Goal: Information Seeking & Learning: Learn about a topic

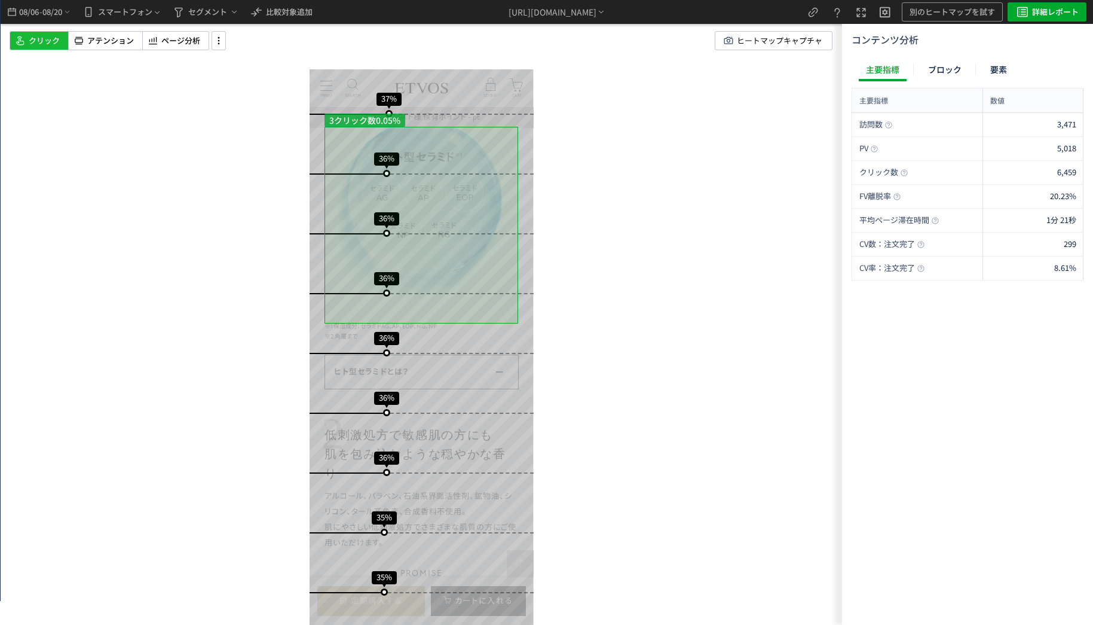
scroll to position [2907, 0]
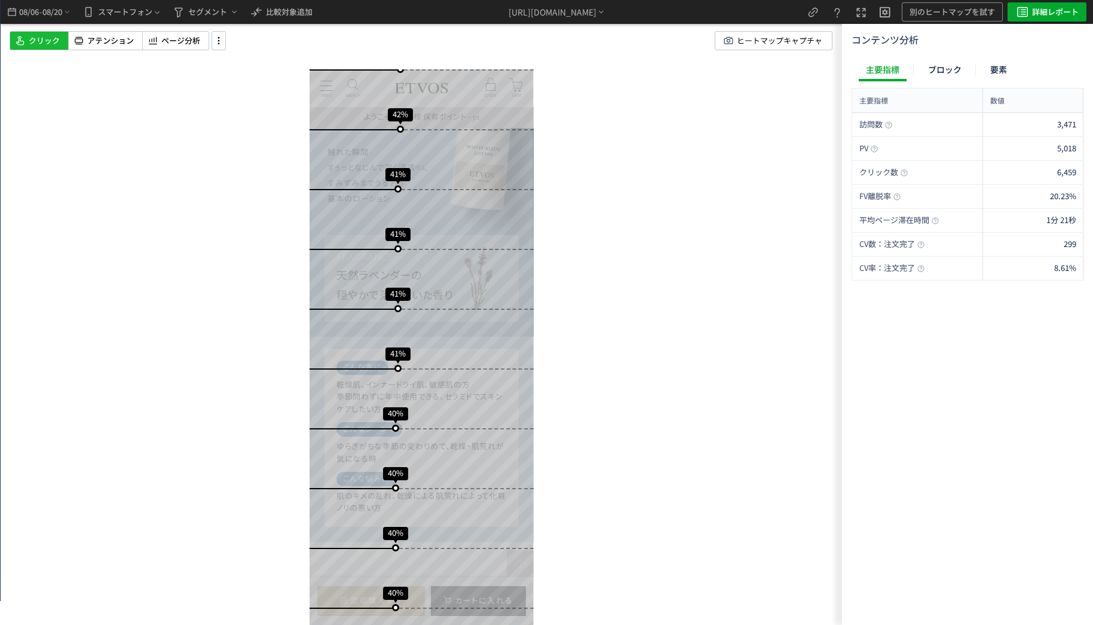
click at [131, 28] on div "スクロール開始位置:682px スクロール到達率 67% スクロール到達率 63% スクロール到達率 60% スクロール到達率 58% スクロール到達率 55…" at bounding box center [422, 312] width 842 height 625
click at [127, 39] on span "アテンション" at bounding box center [110, 40] width 47 height 11
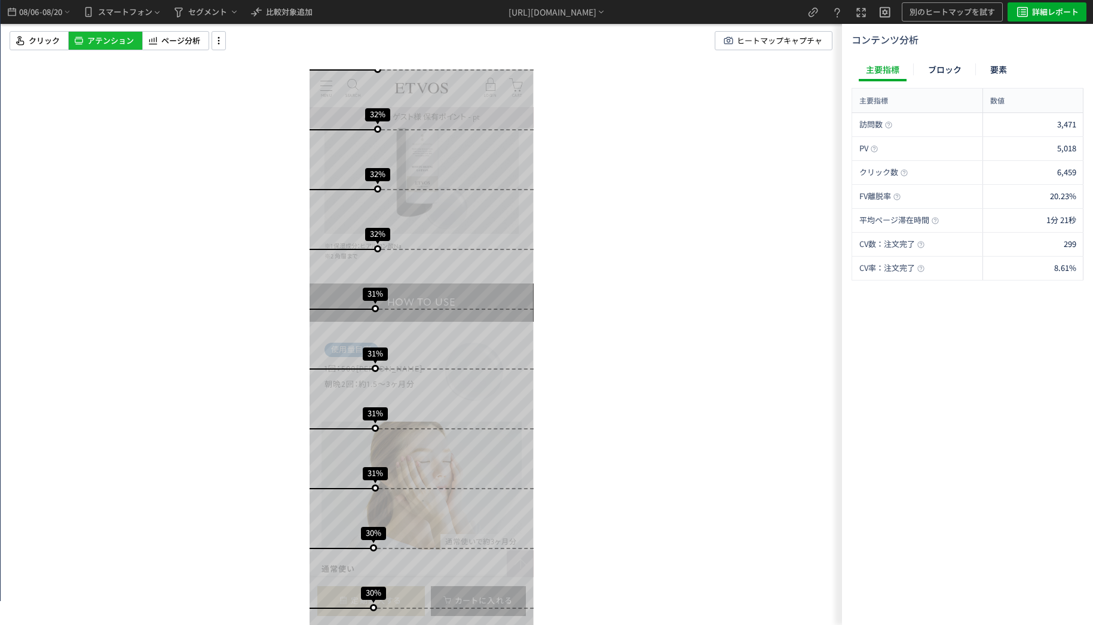
drag, startPoint x: 452, startPoint y: 242, endPoint x: 450, endPoint y: 451, distance: 209.2
click at [453, 413] on div "スクロール開始位置:682px スクロール到達率 67% スクロール到達率 63% スクロール到達率 60% スクロール到達率 58% スクロール到達率 55…" at bounding box center [422, 195] width 224 height 10056
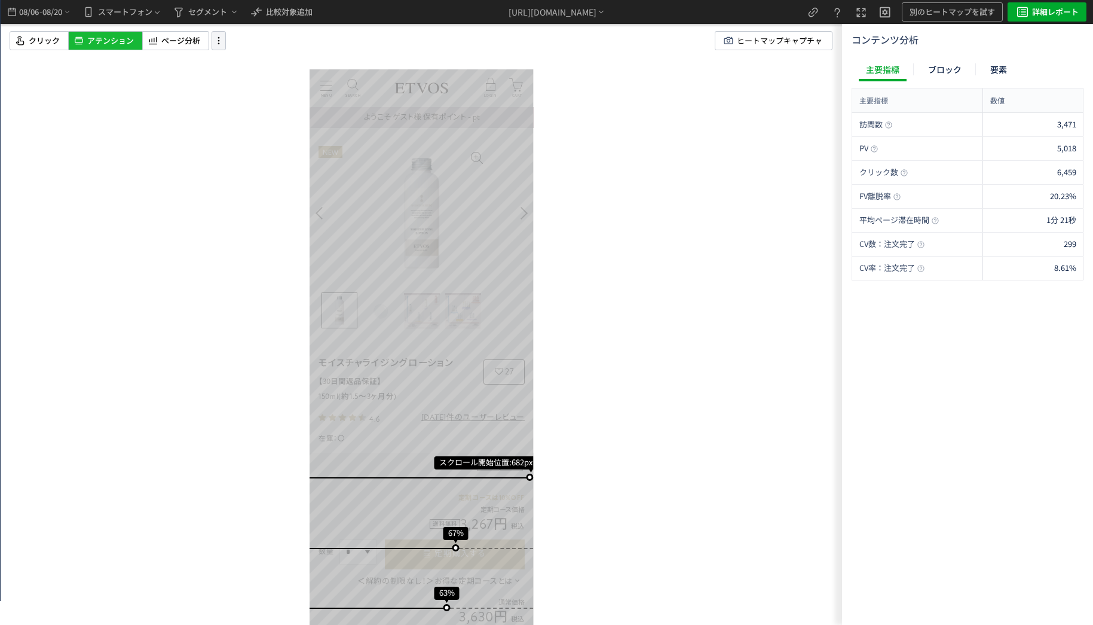
click at [213, 42] on icon at bounding box center [219, 40] width 14 height 13
drag, startPoint x: 265, startPoint y: 155, endPoint x: 257, endPoint y: 158, distance: 8.1
click at [257, 158] on div "slider between 0 and 200" at bounding box center [254, 154] width 22 height 22
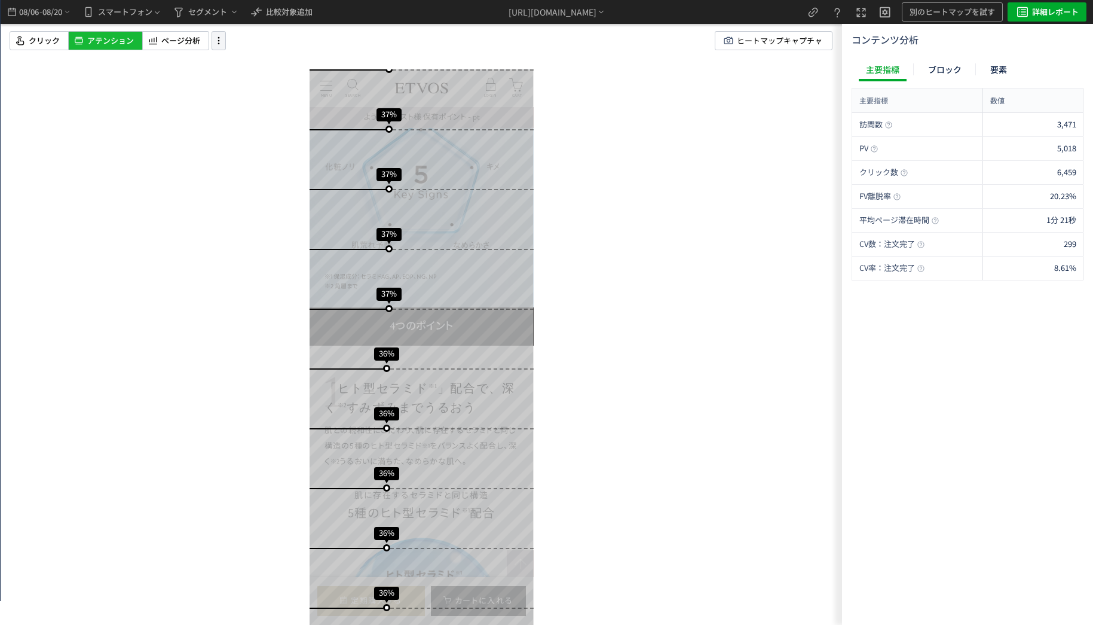
click at [215, 42] on icon at bounding box center [219, 40] width 14 height 13
drag, startPoint x: 255, startPoint y: 152, endPoint x: 270, endPoint y: 154, distance: 15.0
click at [270, 154] on div "slider between 0 and 200" at bounding box center [268, 154] width 10 height 10
click at [704, 382] on div "スクロール開始位置:682px スクロール到達率 67% スクロール到達率 63% スクロール到達率 60% スクロール到達率 58% スクロール到達率 55…" at bounding box center [422, 312] width 842 height 625
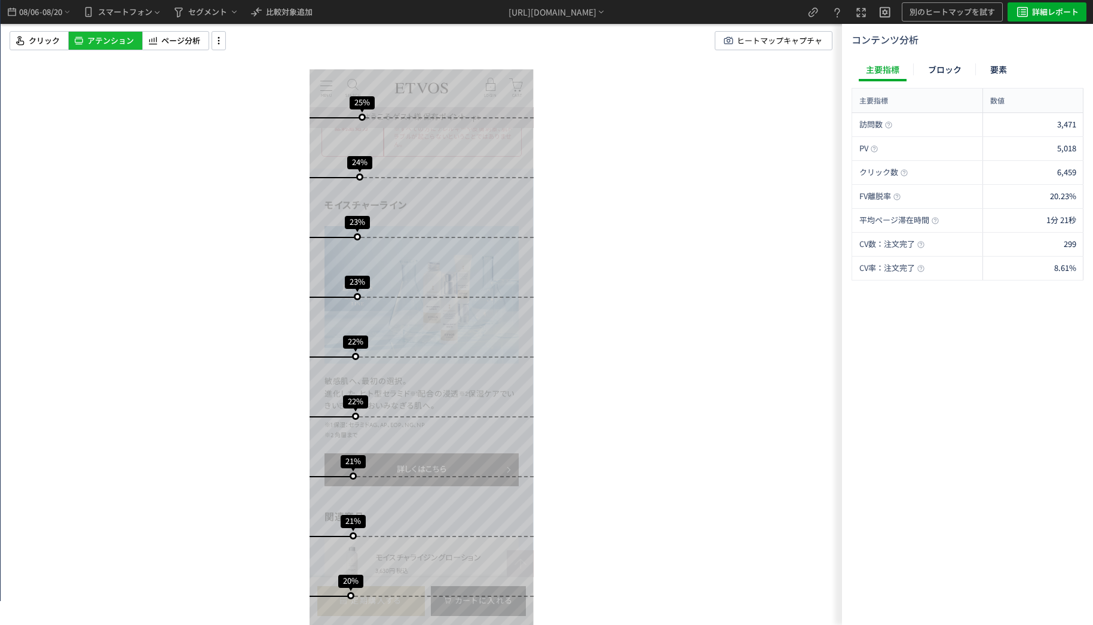
scroll to position [6337, 0]
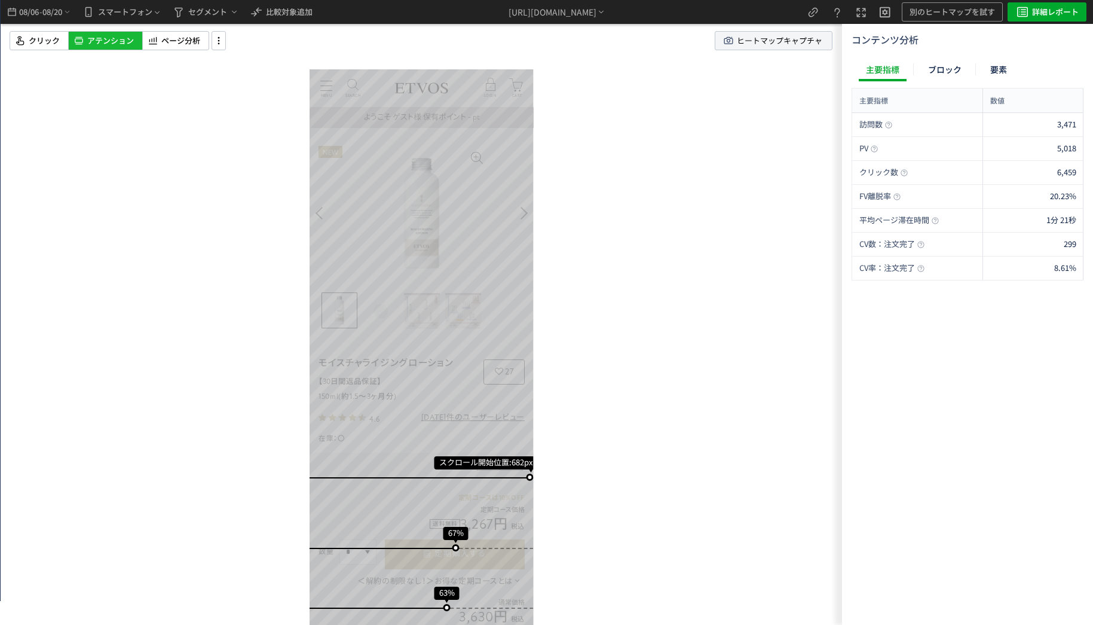
click at [775, 47] on span "ヒートマップキャプチャ" at bounding box center [779, 41] width 85 height 18
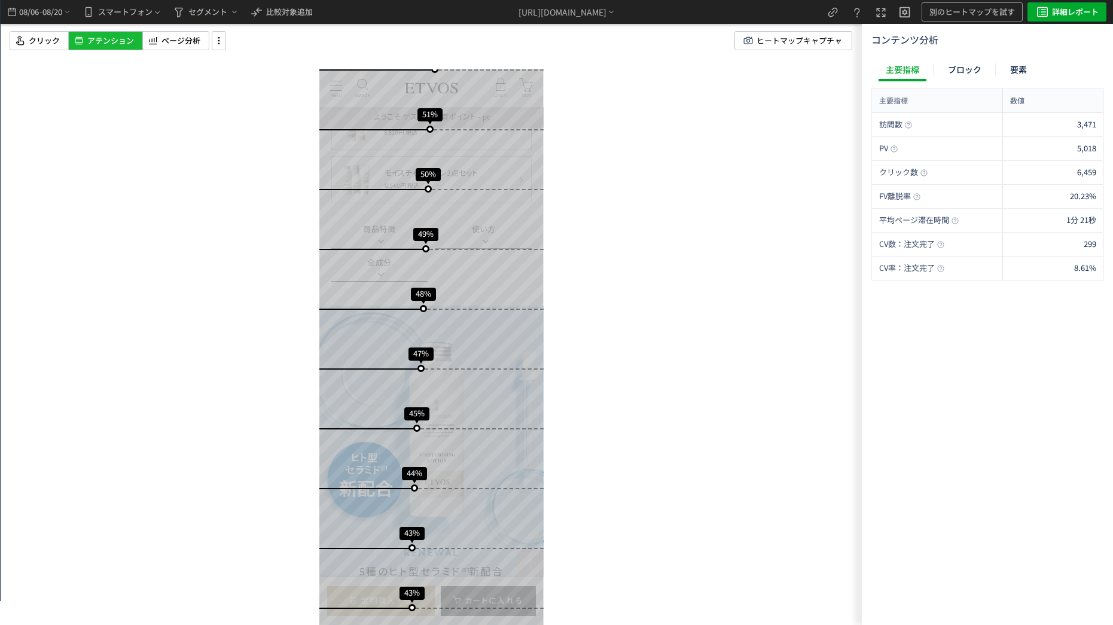
scroll to position [777, 0]
click at [219, 45] on icon at bounding box center [219, 40] width 14 height 13
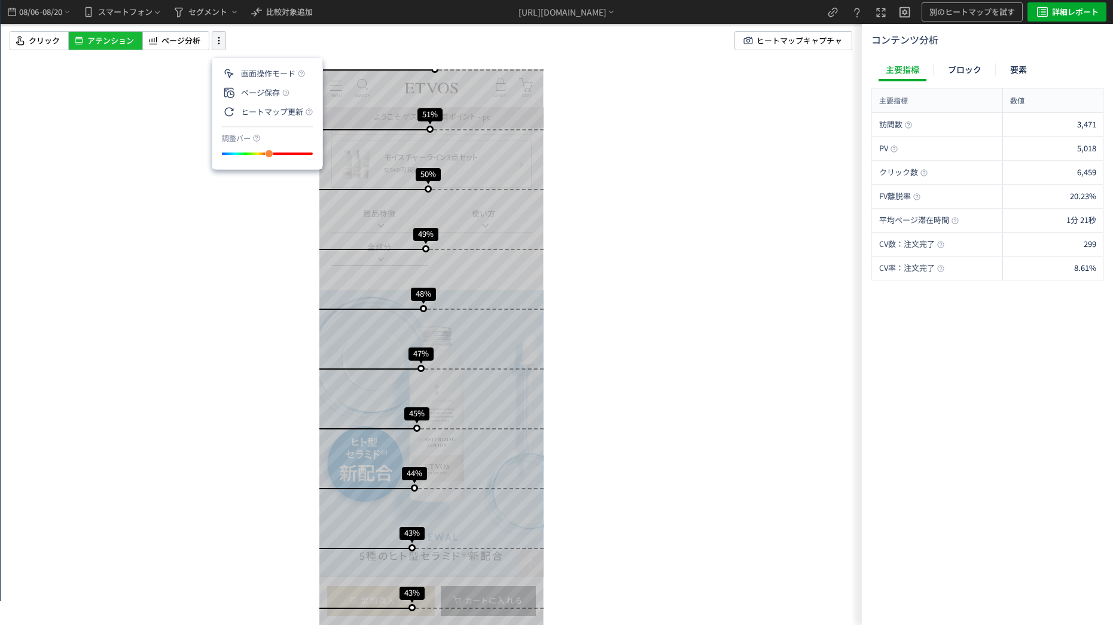
click at [223, 39] on icon at bounding box center [219, 40] width 14 height 13
click at [224, 39] on icon at bounding box center [219, 40] width 14 height 13
click at [114, 17] on span "スマートフォン" at bounding box center [125, 11] width 54 height 19
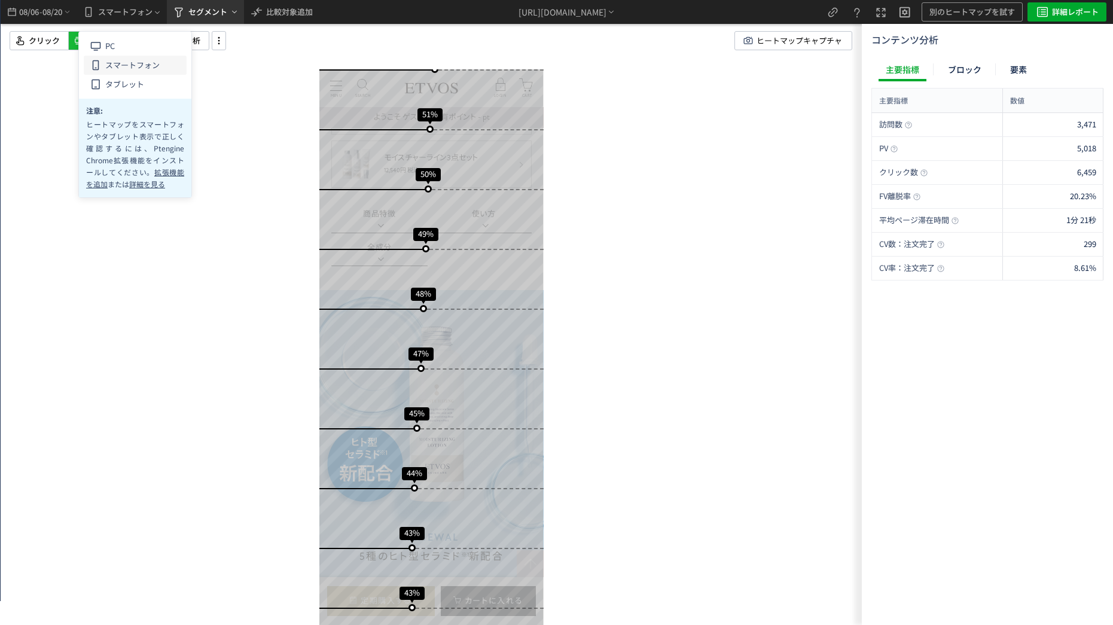
click at [215, 13] on span "セグメント" at bounding box center [207, 11] width 39 height 19
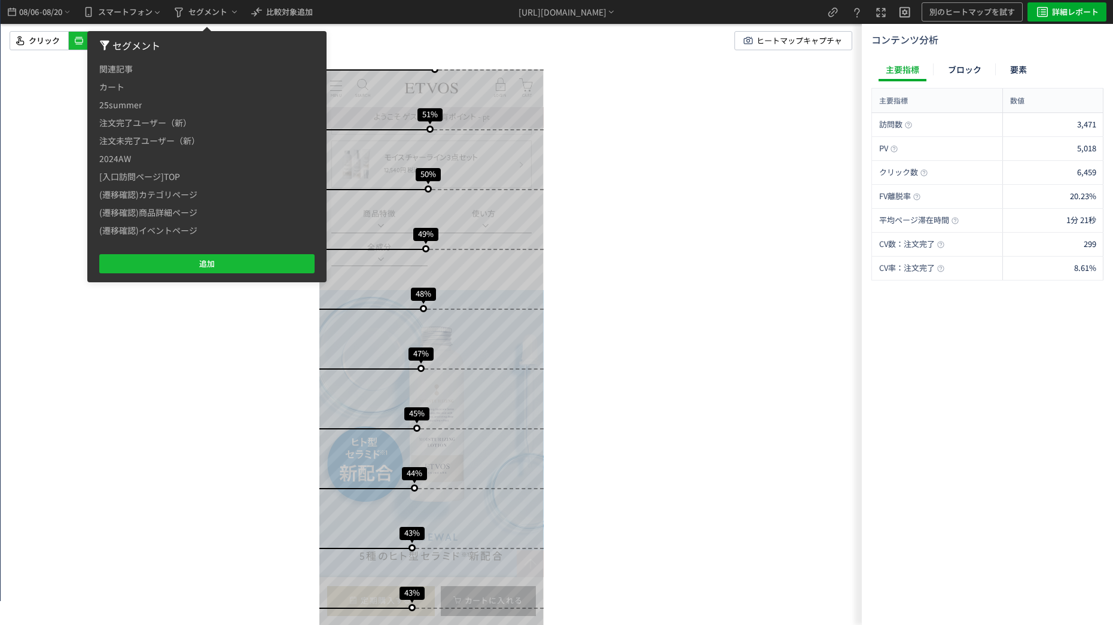
click at [408, 36] on div "クリック アテンション ページ分析 ヒートマップキャプチャ" at bounding box center [440, 40] width 861 height 19
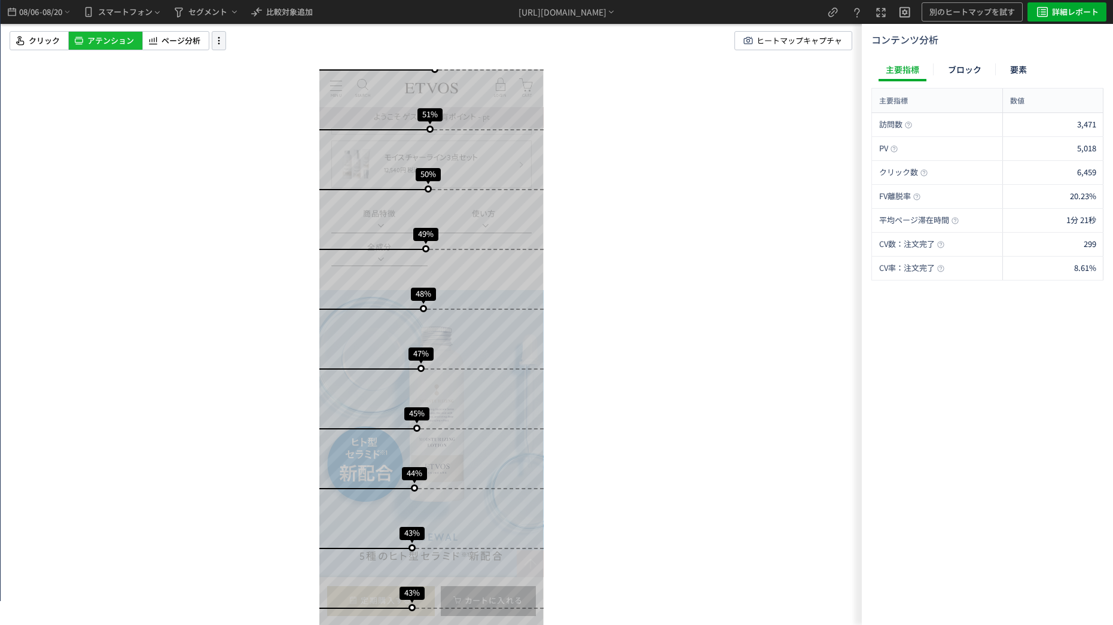
click at [219, 38] on use at bounding box center [219, 40] width 2 height 7
click at [203, 38] on div "ページ分析" at bounding box center [175, 40] width 67 height 19
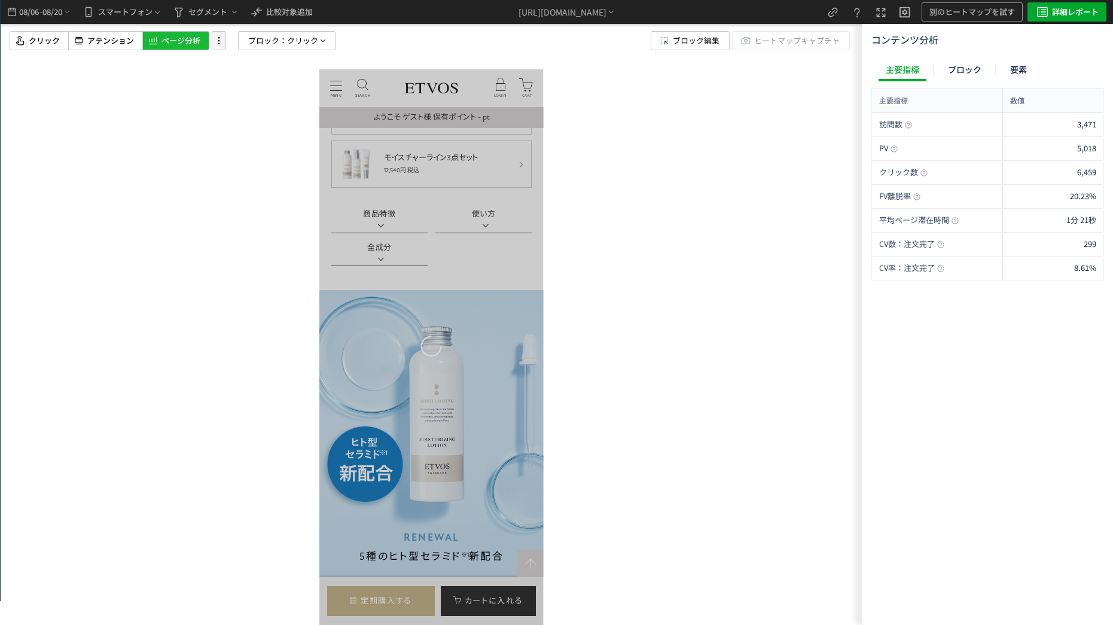
click at [218, 39] on icon at bounding box center [219, 40] width 14 height 13
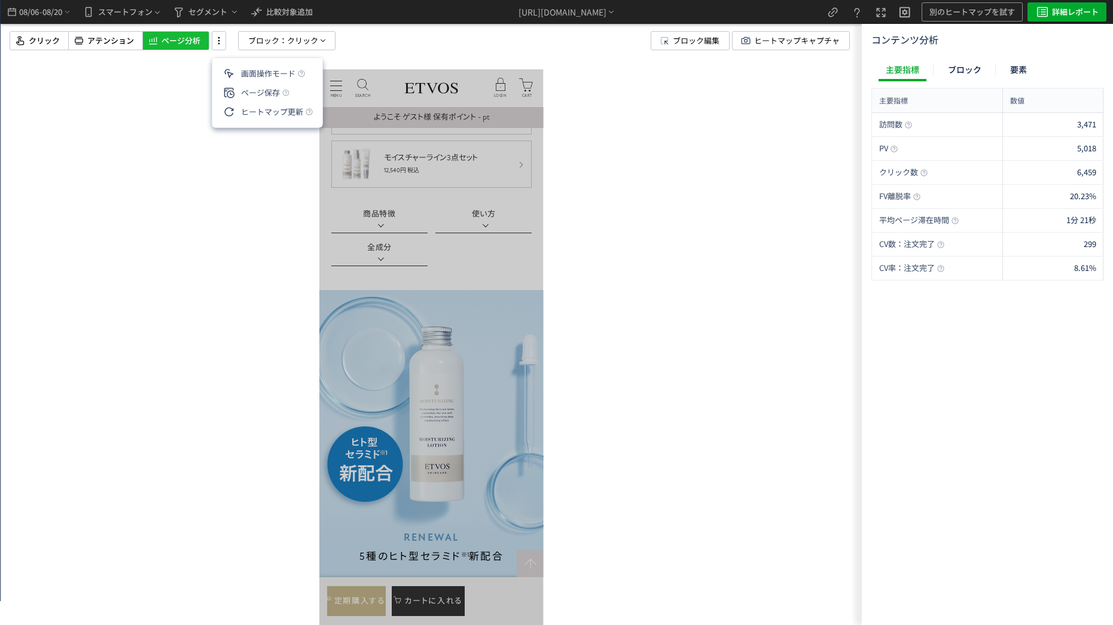
click at [462, 74] on header "MENU MENU SEARCH よくある検索 パウダー ブラシ リップ お悩みから探す 日焼け 皮脂・テカリ クマ >お悩み一覧へ ラインから探す エイジン…" at bounding box center [431, 88] width 224 height 38
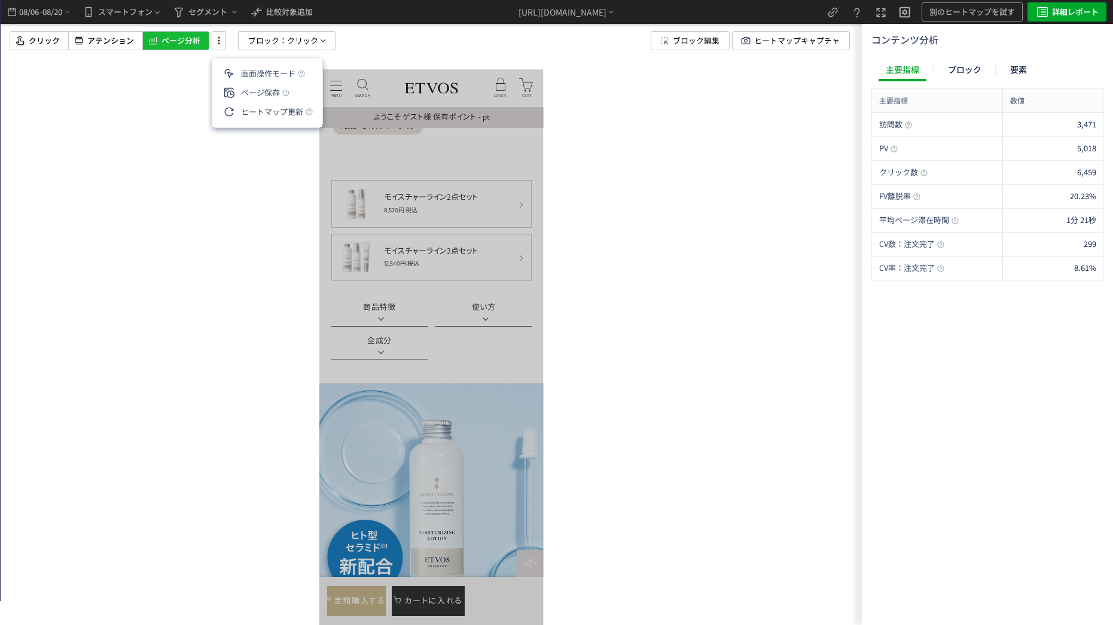
scroll to position [598, 0]
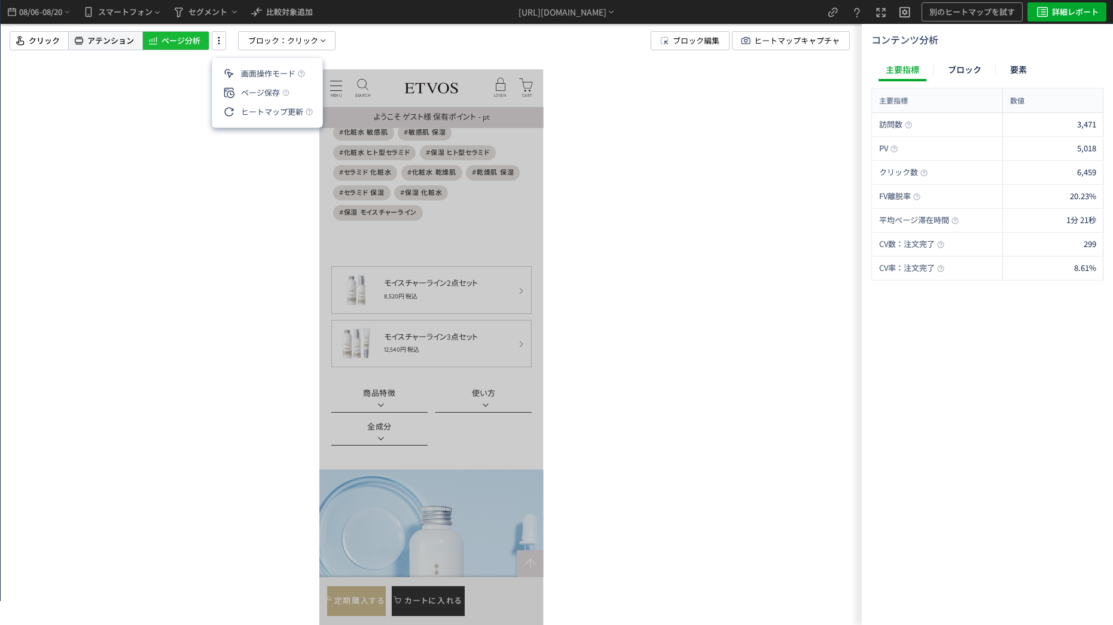
click at [142, 47] on div "アテンション" at bounding box center [175, 40] width 67 height 19
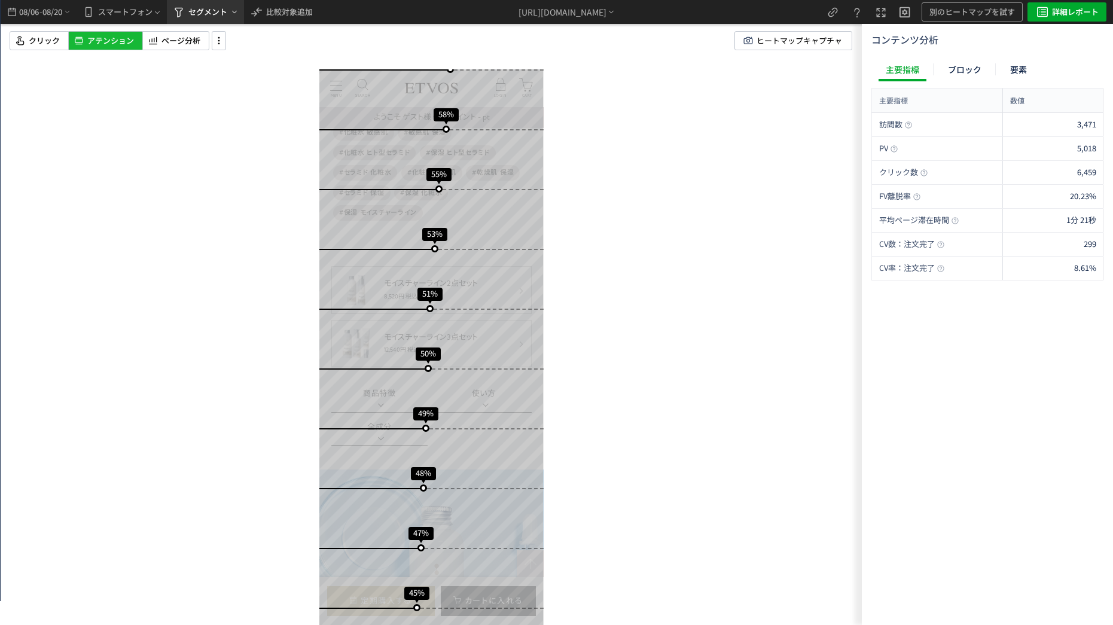
click at [221, 6] on span "セグメント" at bounding box center [207, 11] width 39 height 19
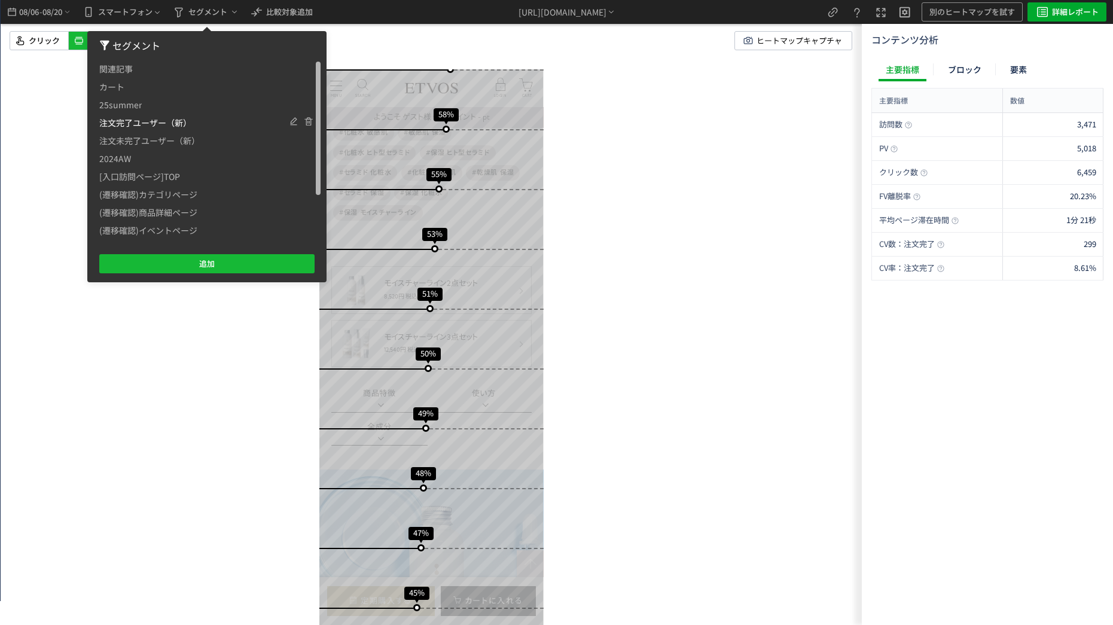
click at [148, 123] on span "注文完了ユーザー（新）" at bounding box center [145, 123] width 92 height 18
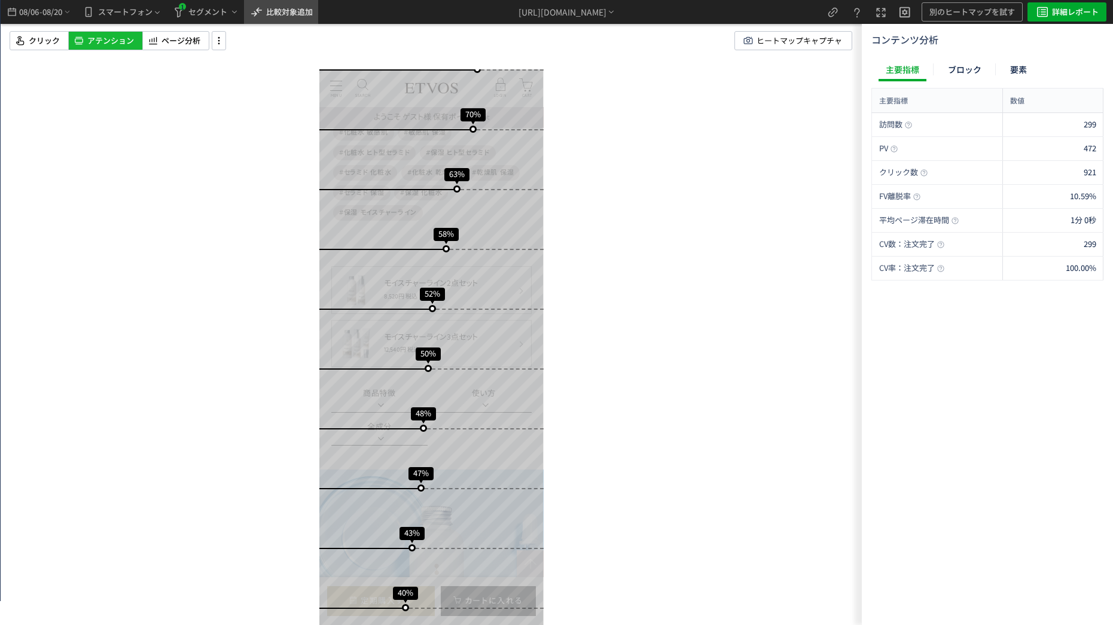
drag, startPoint x: 278, startPoint y: 10, endPoint x: 268, endPoint y: 13, distance: 10.6
click at [268, 13] on span "比較対象追加" at bounding box center [289, 11] width 47 height 11
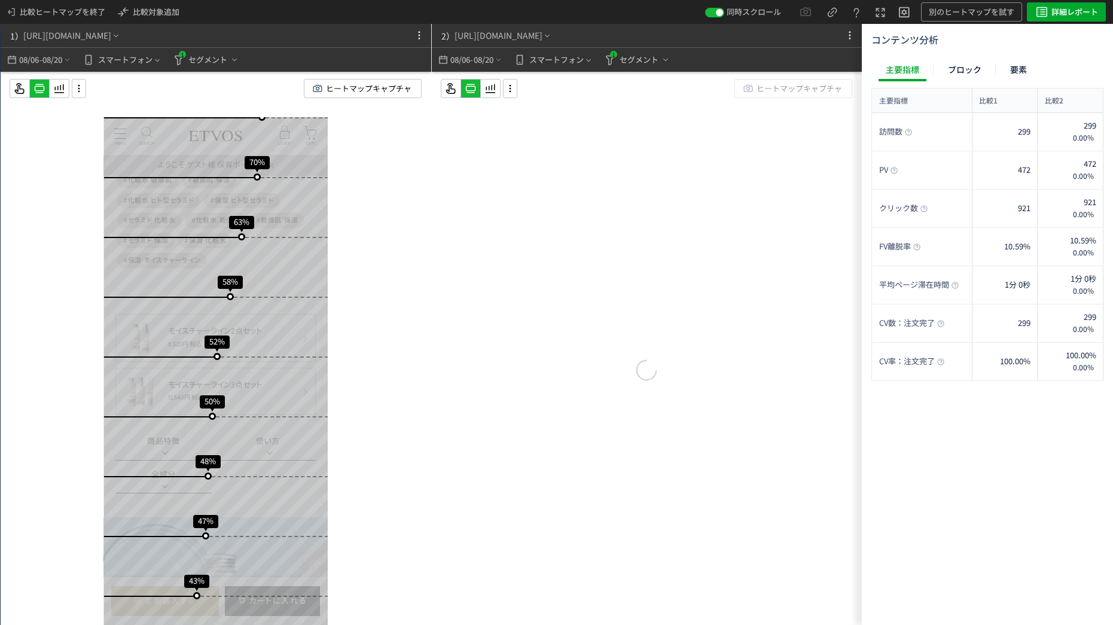
click at [259, 9] on div "比較ヒートマップを終了 比較対象追加 同時スクロール 別のヒートマップを試す 詳細レポート" at bounding box center [556, 12] width 1113 height 24
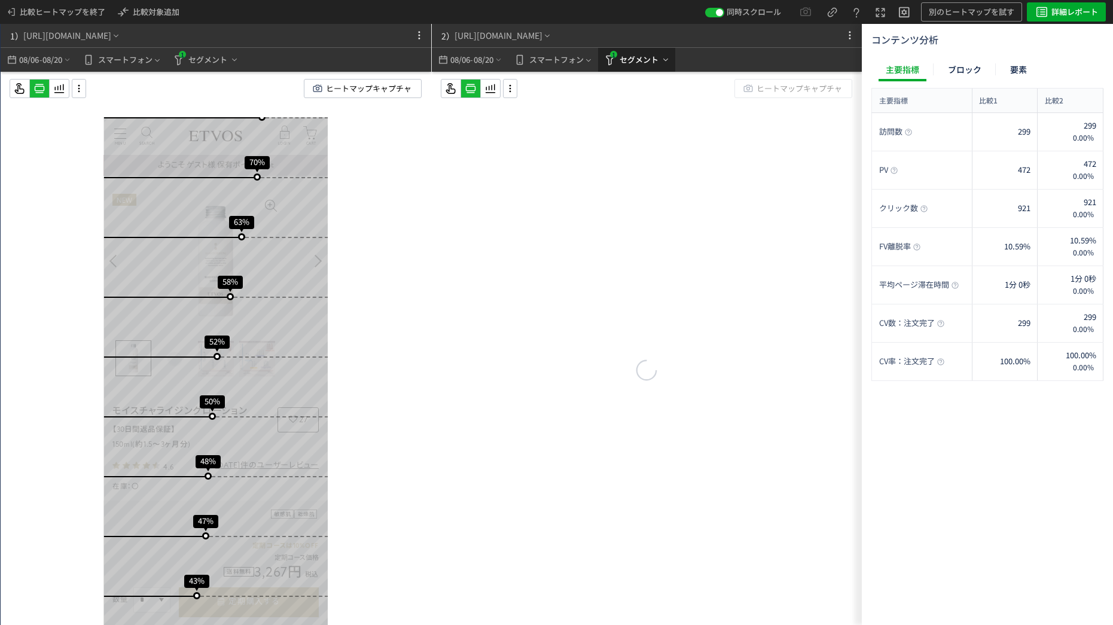
click at [612, 62] on icon "heatmap-top-bar" at bounding box center [610, 60] width 14 height 14
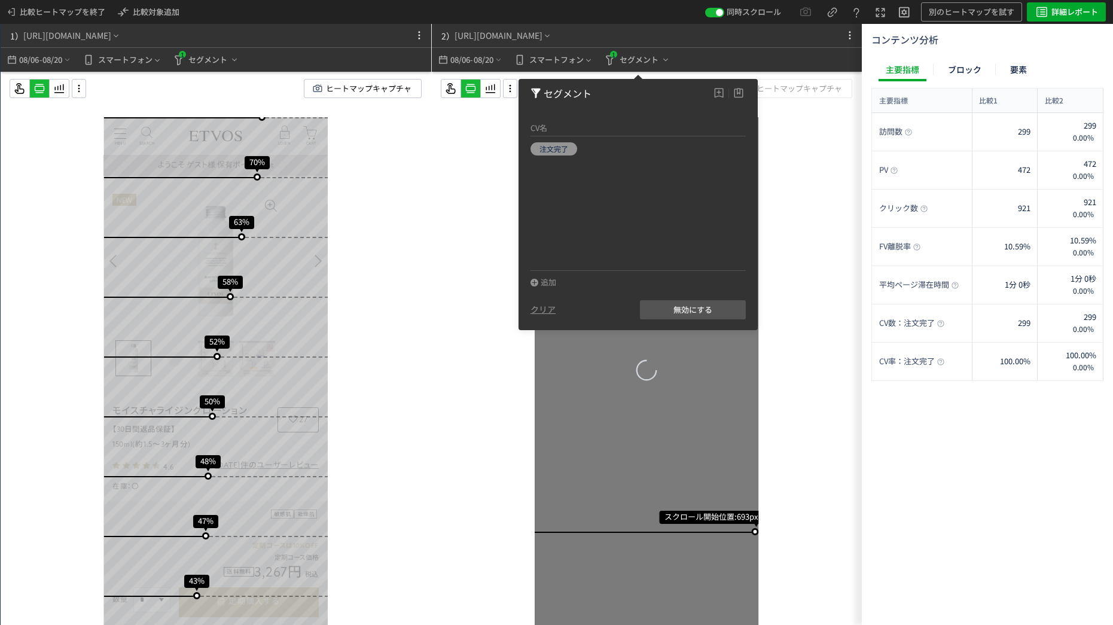
click at [555, 148] on span "注文完了" at bounding box center [553, 148] width 29 height 10
click at [544, 311] on div "クリア" at bounding box center [542, 310] width 25 height 12
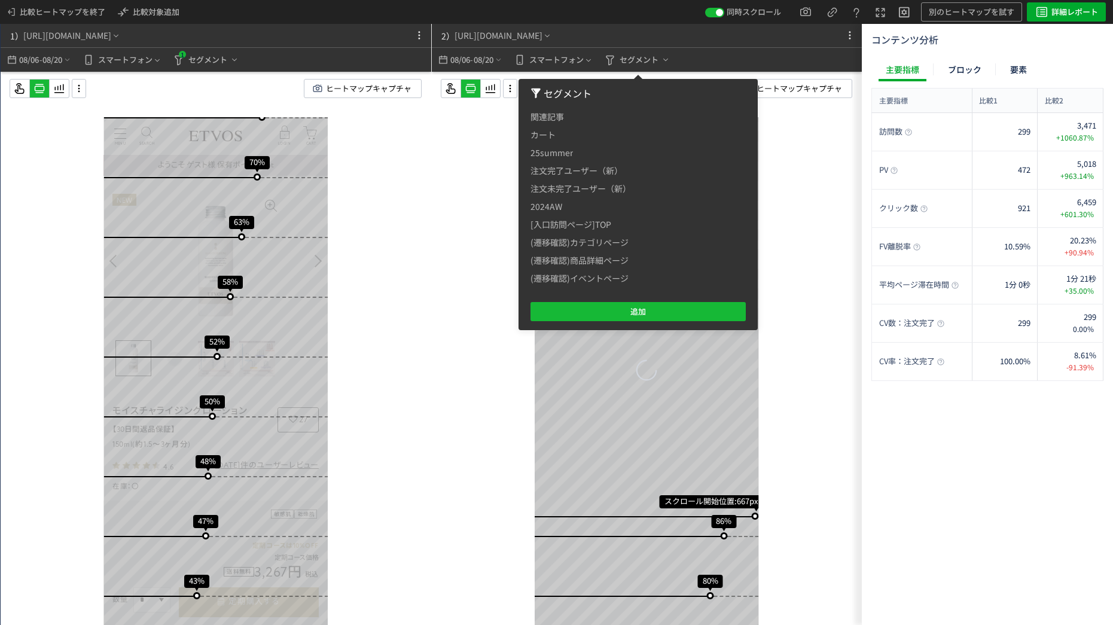
click at [492, 132] on div "スクロール開始位置:667px スクロール到達率 86% スクロール到達率 80% スクロール到達率 77% スクロール到達率 72% スクロール到達率 70…" at bounding box center [647, 372] width 430 height 601
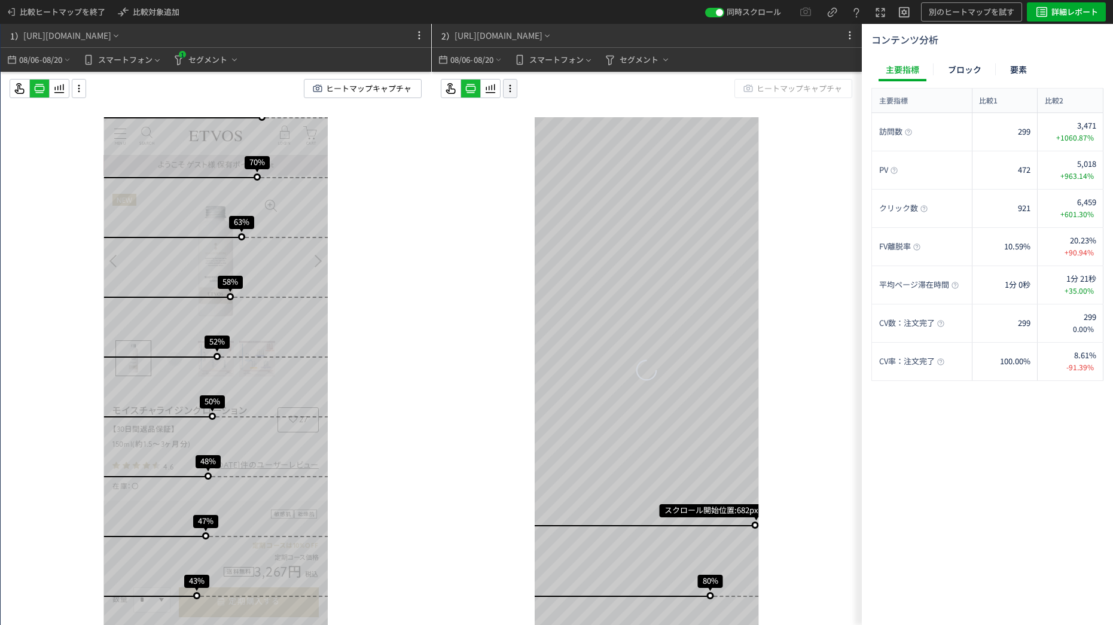
click at [512, 83] on icon at bounding box center [510, 88] width 14 height 13
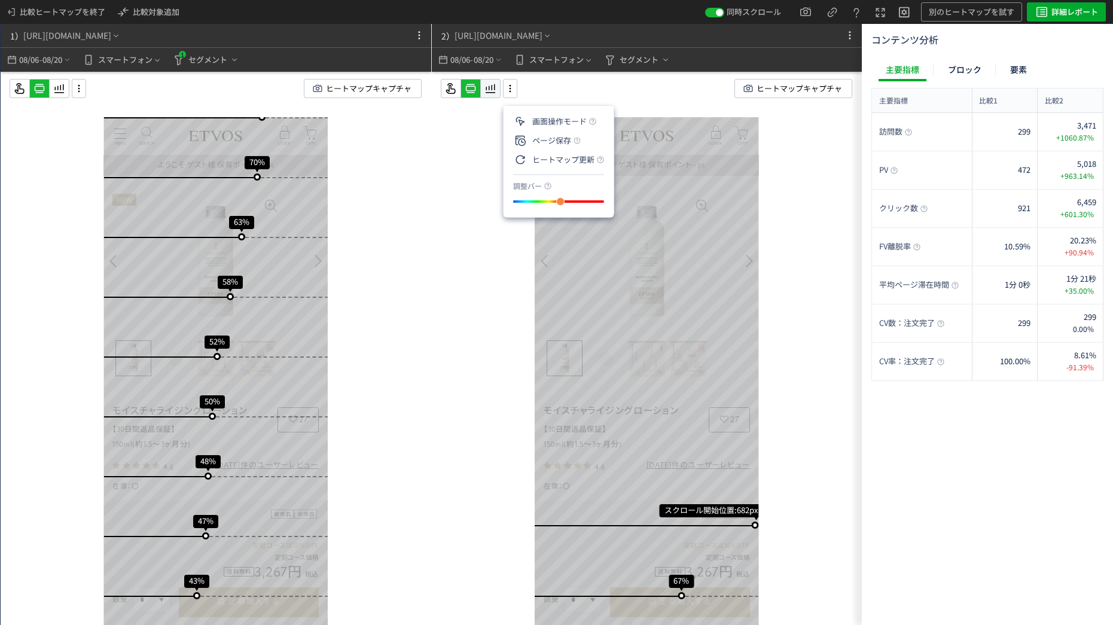
click at [66, 89] on icon at bounding box center [59, 88] width 14 height 14
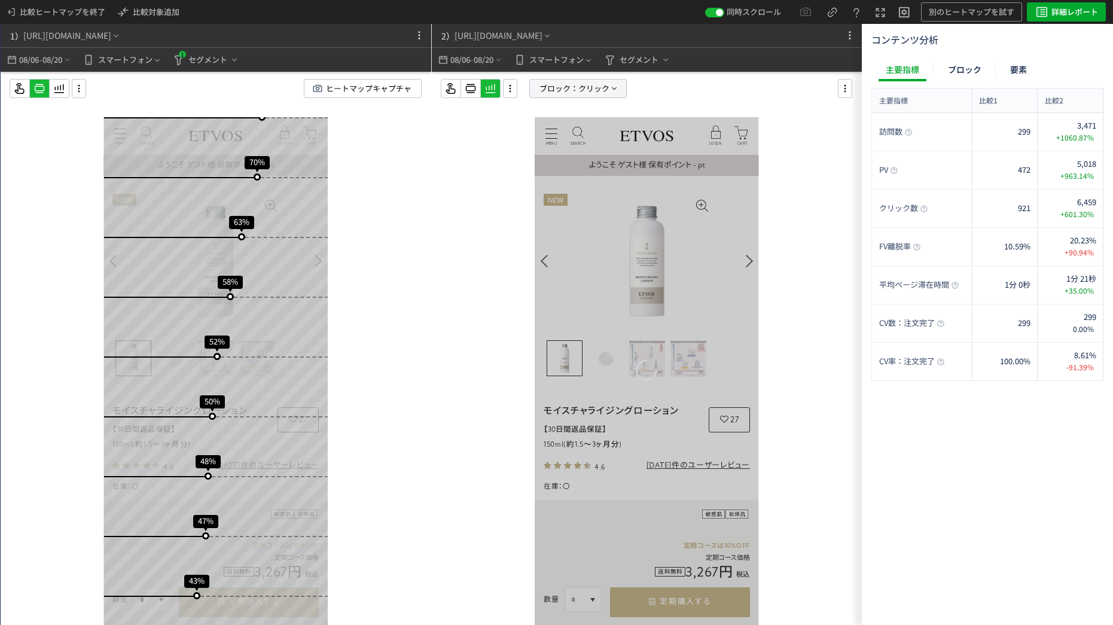
click at [551, 82] on span "ブロック：" at bounding box center [558, 89] width 39 height 18
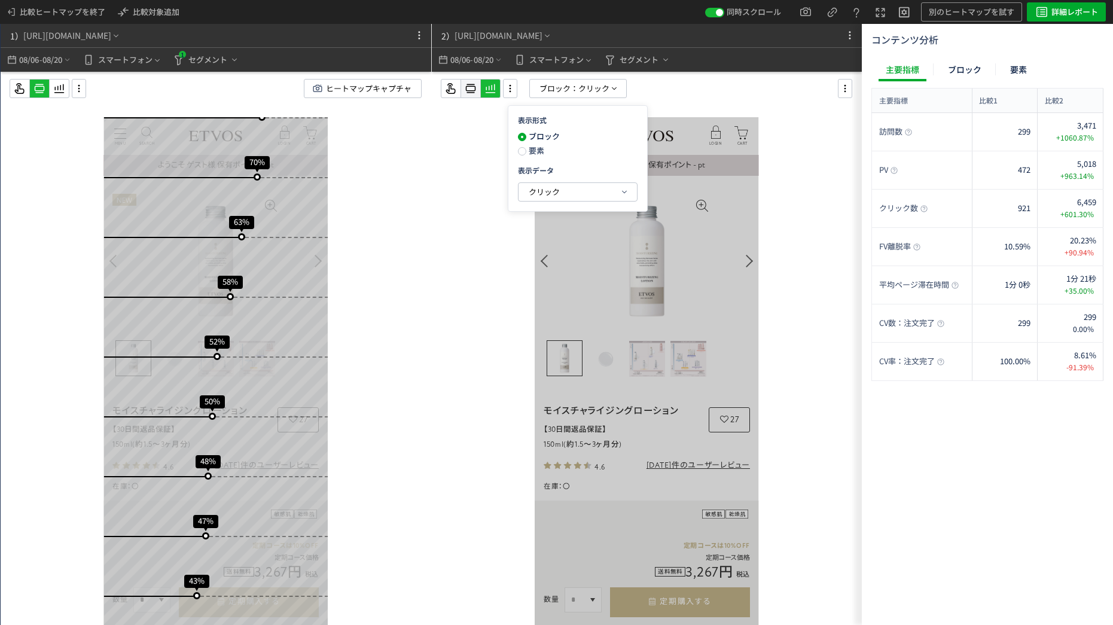
click at [479, 90] on div at bounding box center [470, 88] width 19 height 19
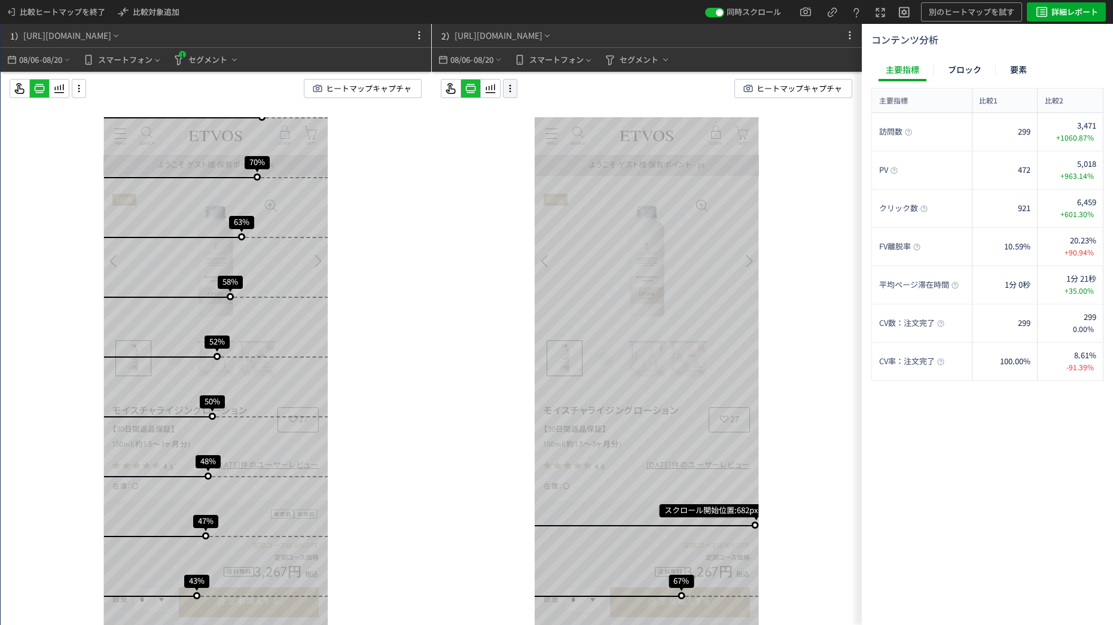
click at [515, 87] on icon at bounding box center [510, 88] width 14 height 13
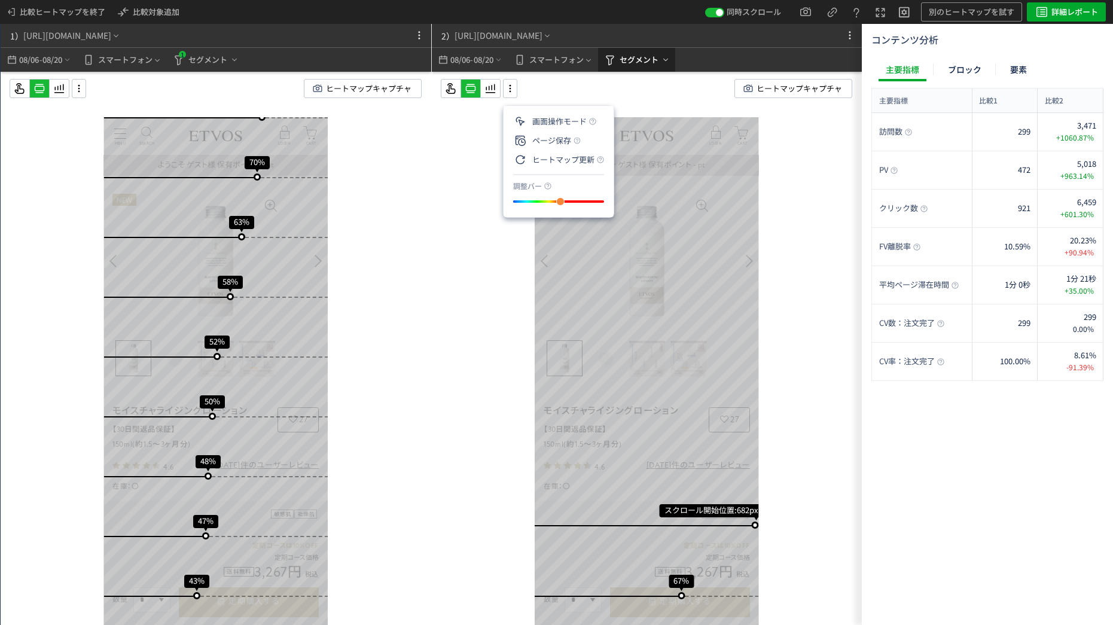
click at [640, 68] on span "セグメント" at bounding box center [638, 59] width 39 height 19
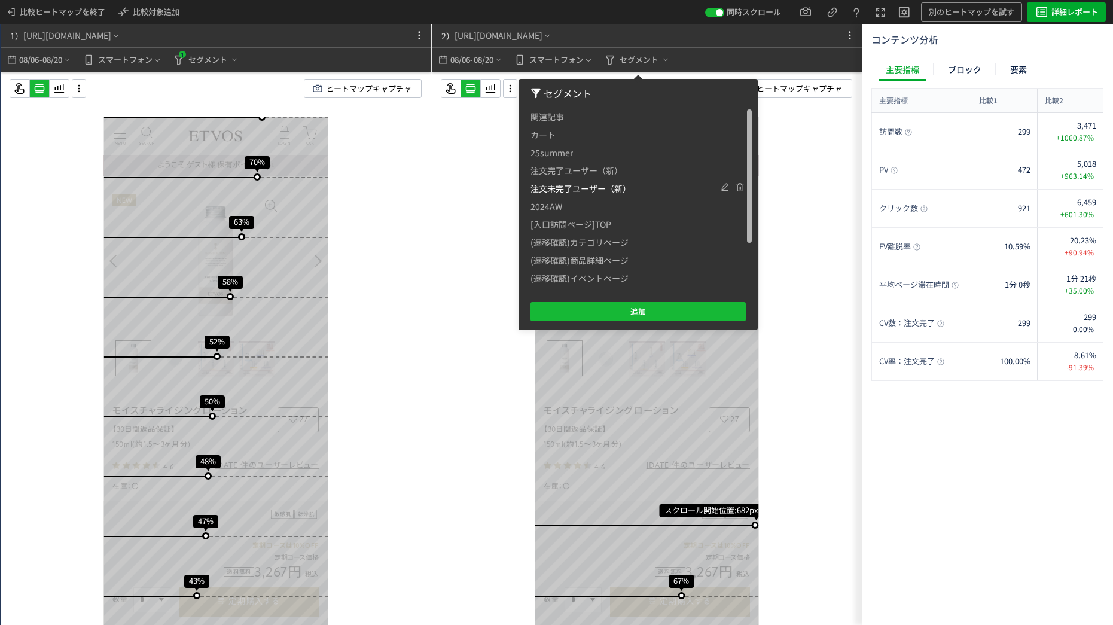
click at [569, 187] on span "注文未完了ユーザー（新）" at bounding box center [580, 188] width 100 height 18
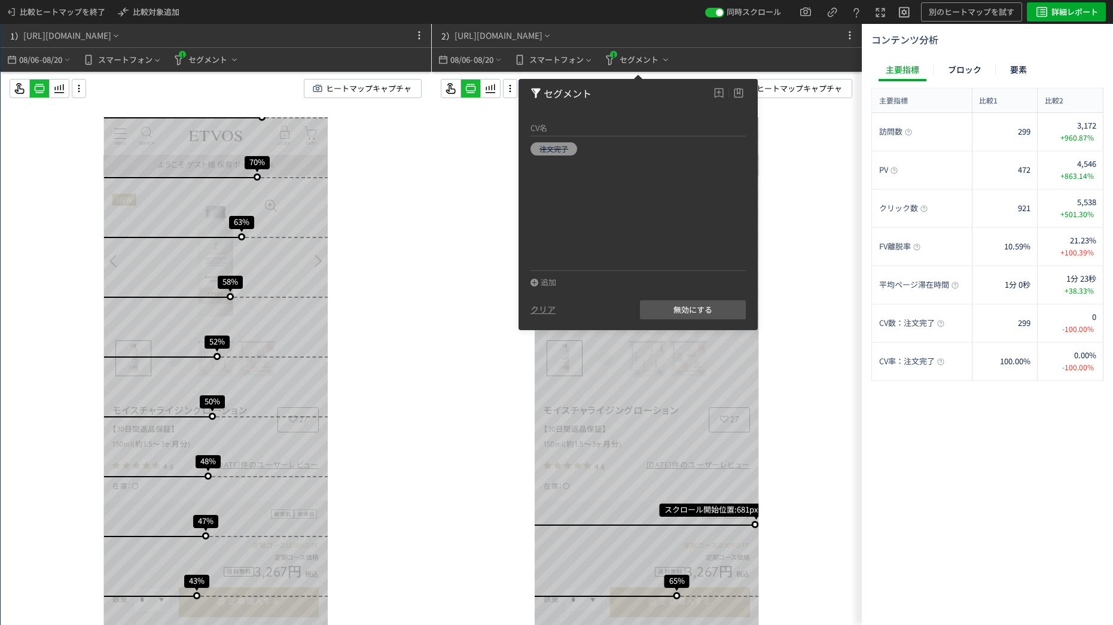
drag, startPoint x: 436, startPoint y: 346, endPoint x: 441, endPoint y: 342, distance: 6.4
click at [436, 346] on div "スクロール開始位置:681px スクロール到達率 65% スクロール到達率 61% スクロール到達率 58% スクロール到達率 56% スクロール到達率 55…" at bounding box center [647, 372] width 430 height 601
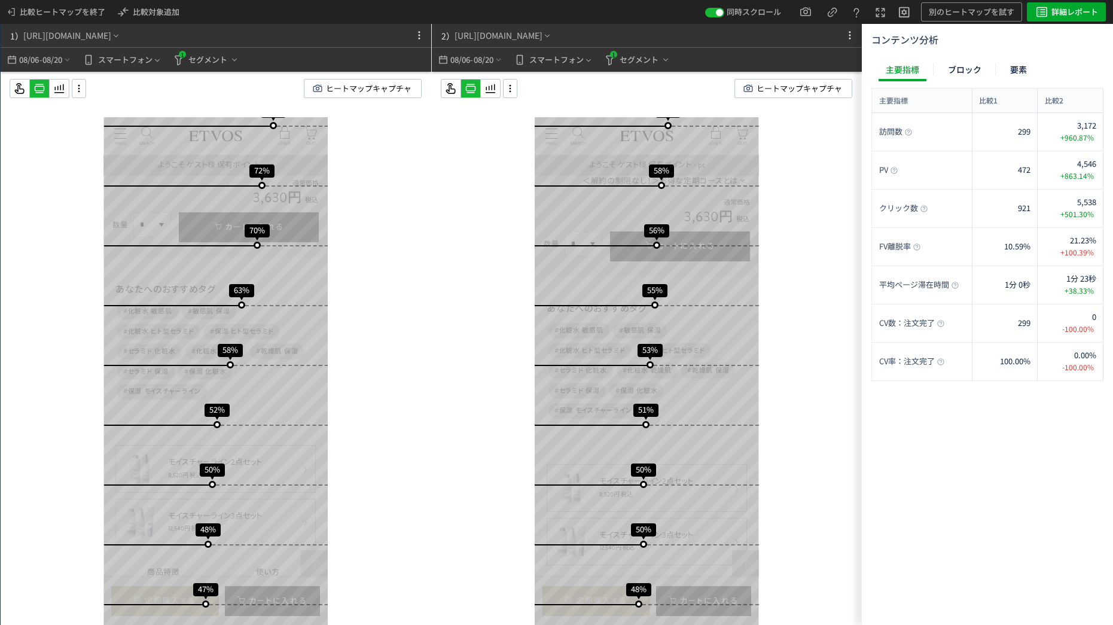
scroll to position [537, 0]
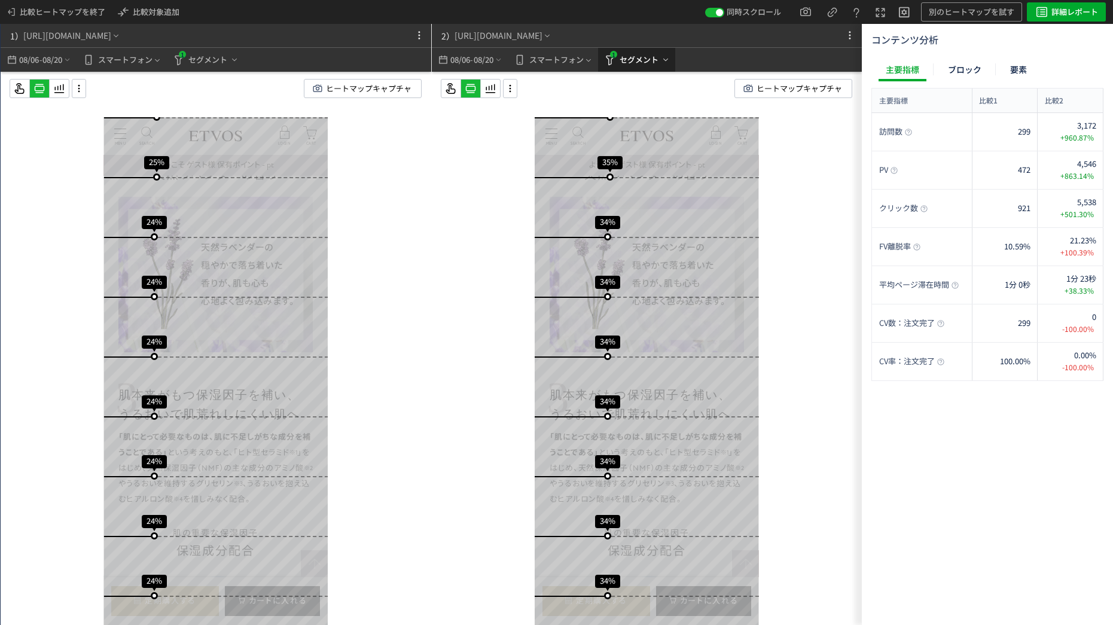
click at [629, 54] on span "セグメント" at bounding box center [638, 59] width 39 height 19
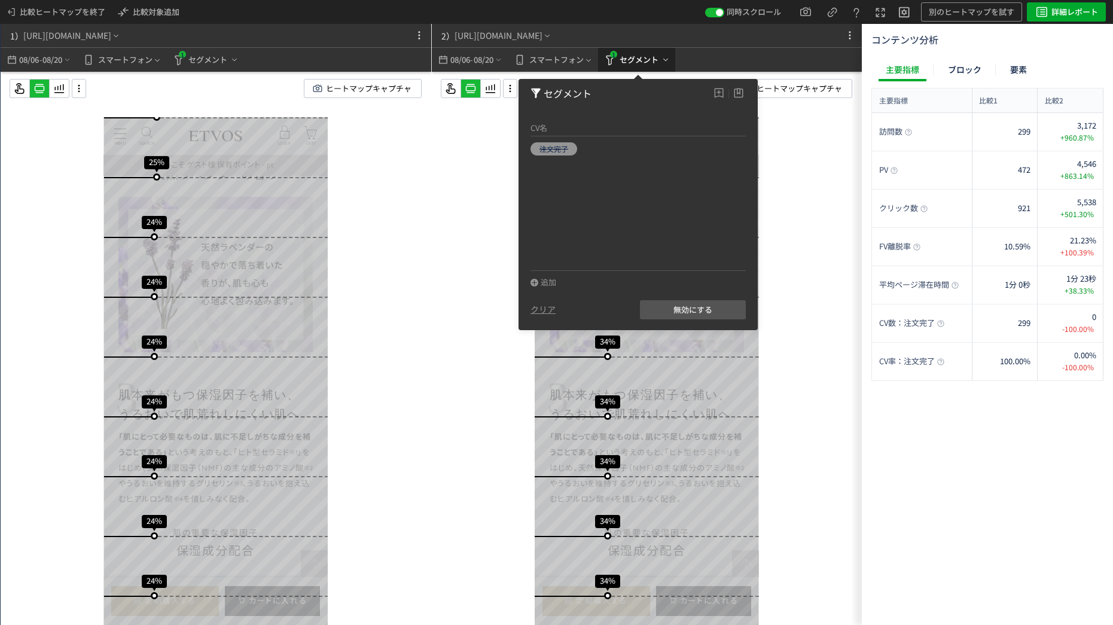
click at [629, 54] on span "セグメント" at bounding box center [638, 59] width 39 height 19
click at [365, 208] on div "スクロール開始位置:693px スクロール到達率 80% スクロール到達率 77% スクロール到達率 72% スクロール到達率 70% スクロール到達率 63…" at bounding box center [216, 372] width 430 height 601
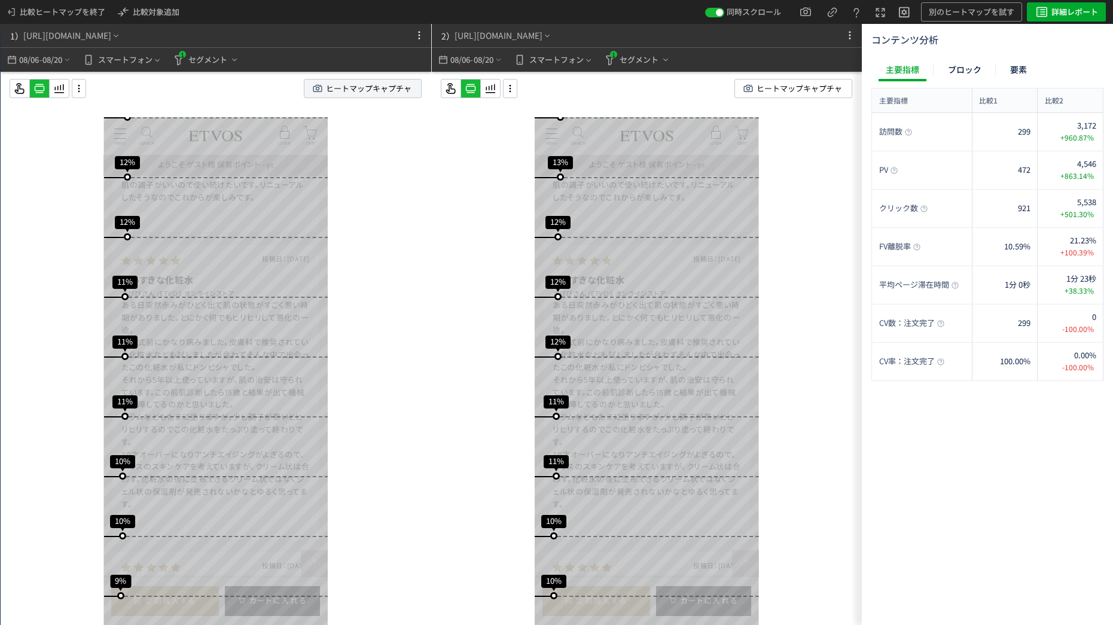
click at [345, 87] on span "ヒートマップキャプチャ" at bounding box center [368, 89] width 85 height 18
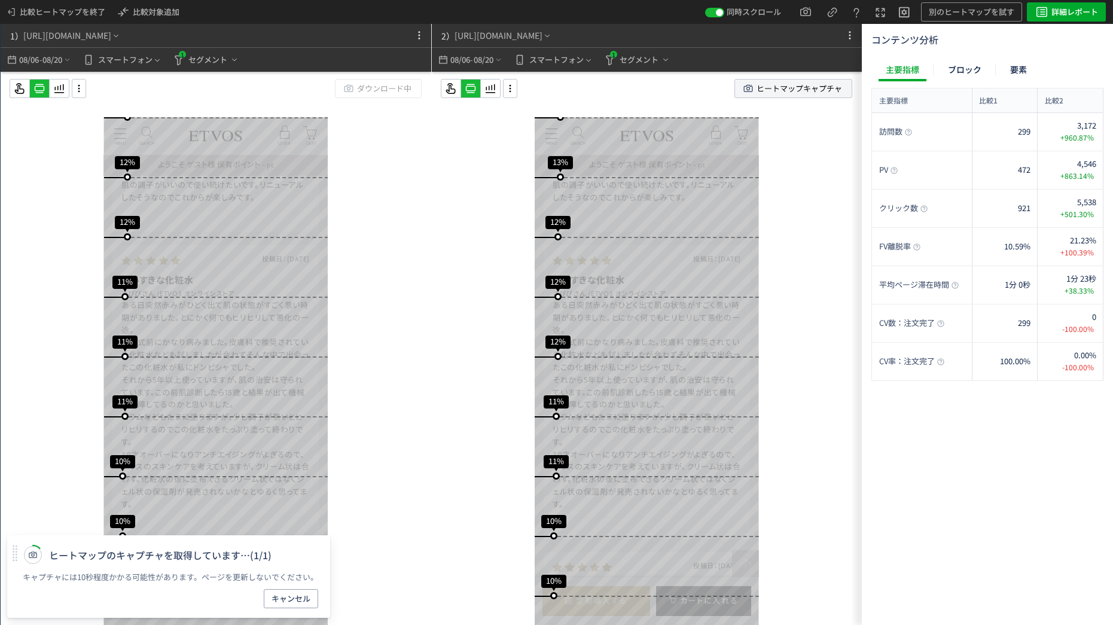
click at [745, 91] on use at bounding box center [748, 88] width 9 height 7
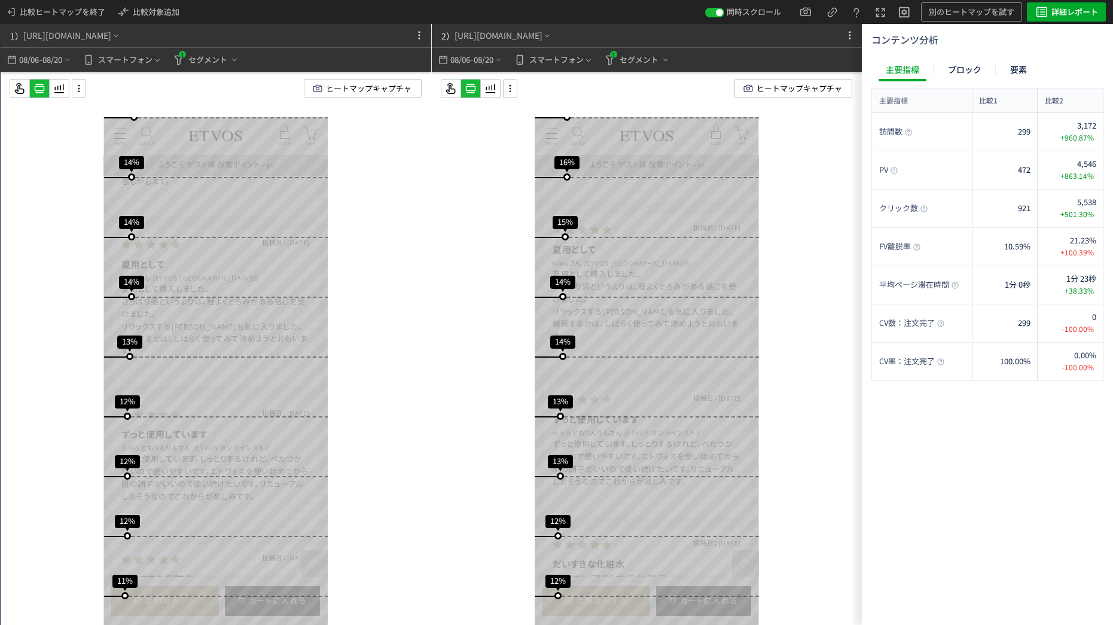
scroll to position [7114, 0]
click at [964, 56] on div "コンテンツ分析 主要指標 ブロック 要素 主要指標 比較1 比較2 主要指標 訪問数 299 3,172 +960.87% 訪問数 PV 472 4,546 …" at bounding box center [987, 324] width 232 height 582
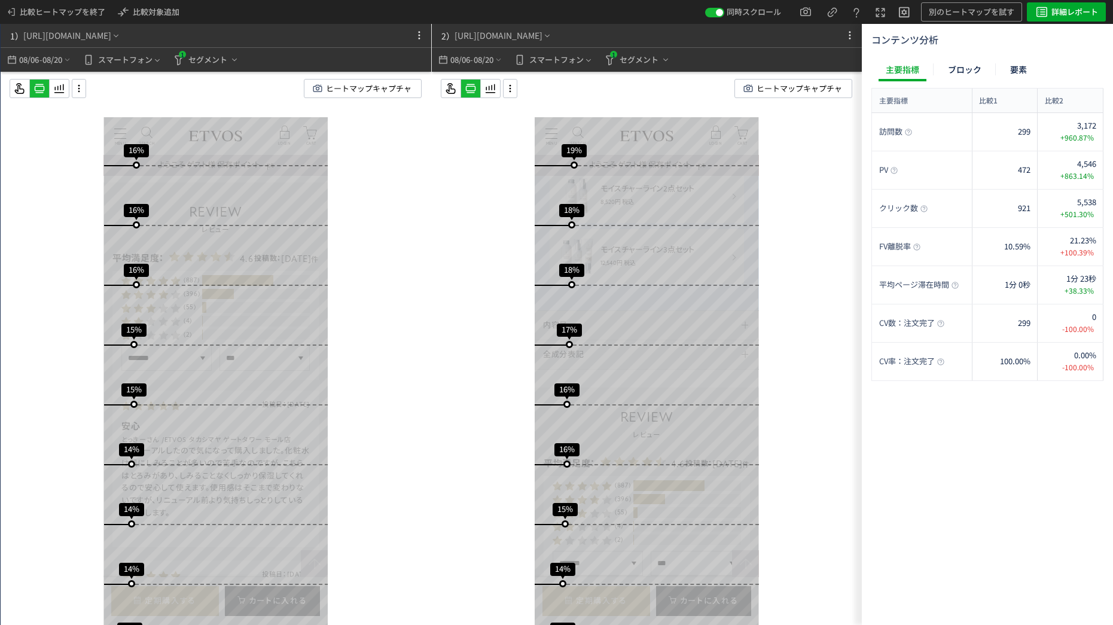
scroll to position [6576, 0]
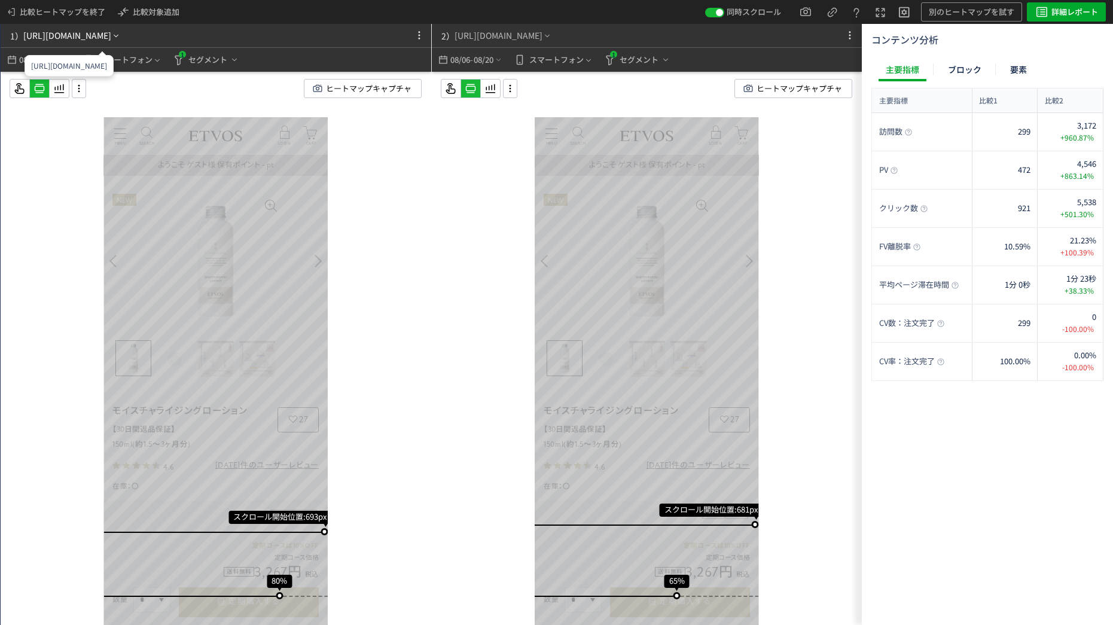
click at [111, 33] on div "[URL][DOMAIN_NAME]" at bounding box center [67, 35] width 88 height 13
